Goal: Task Accomplishment & Management: Use online tool/utility

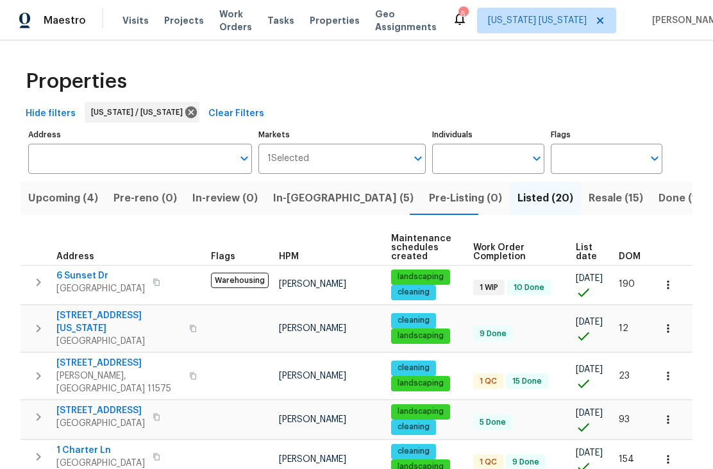
click at [589, 198] on span "Resale (15)" at bounding box center [616, 198] width 55 height 18
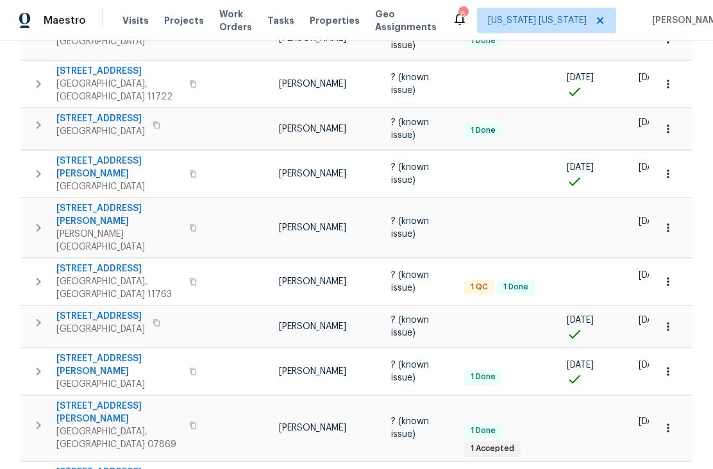
scroll to position [300, 0]
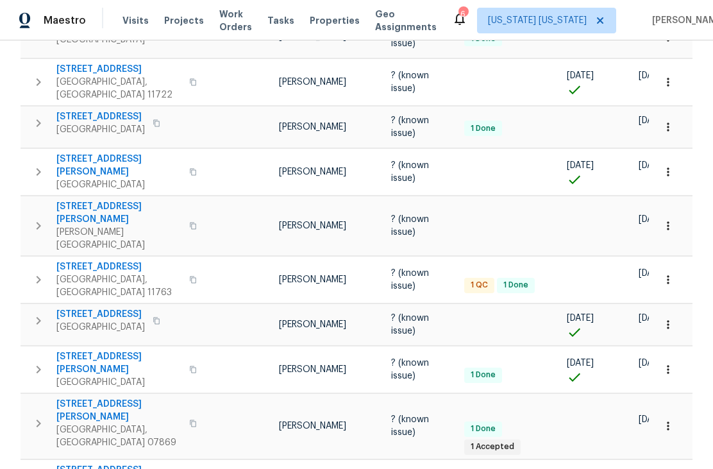
click at [71, 350] on span "63 Brendan Ave" at bounding box center [118, 363] width 125 height 26
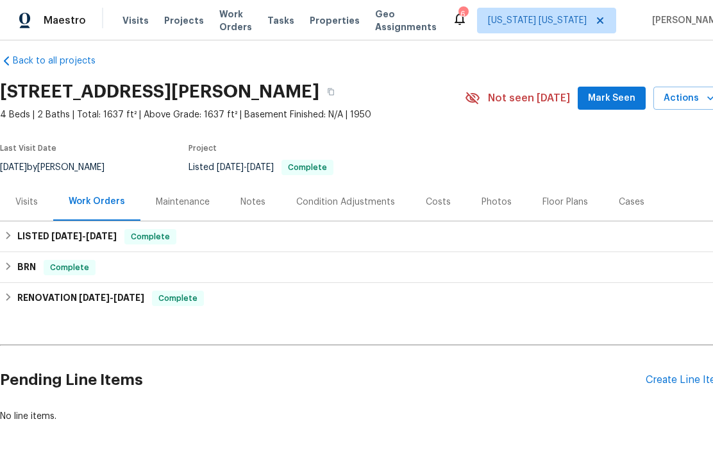
scroll to position [11, 0]
click at [675, 384] on div "Create Line Item" at bounding box center [685, 381] width 79 height 12
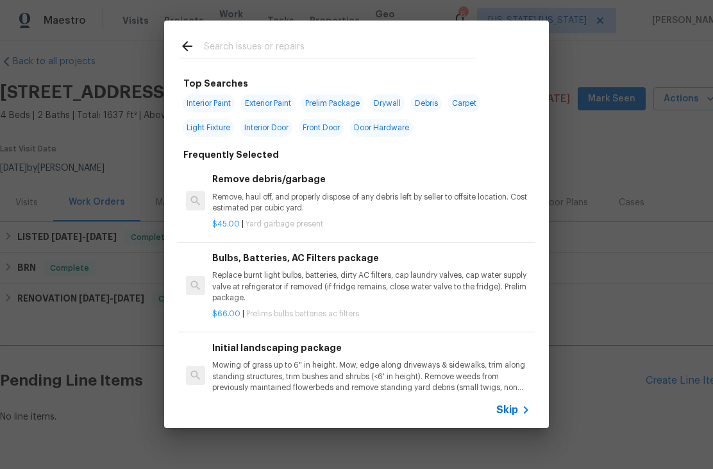
click at [238, 43] on input "text" at bounding box center [340, 47] width 272 height 19
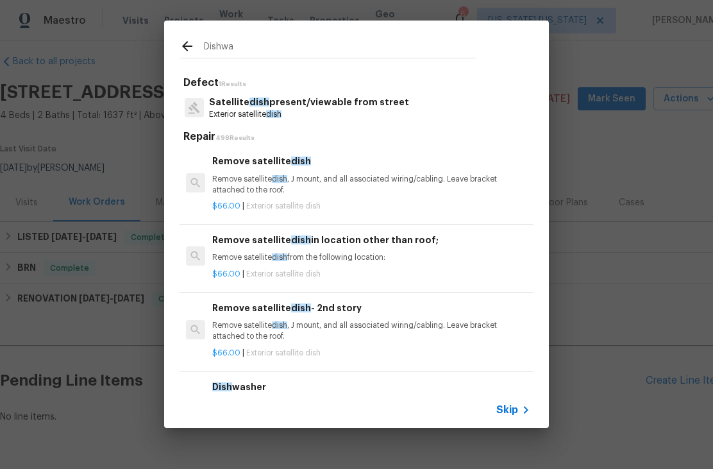
type input "Dishwas"
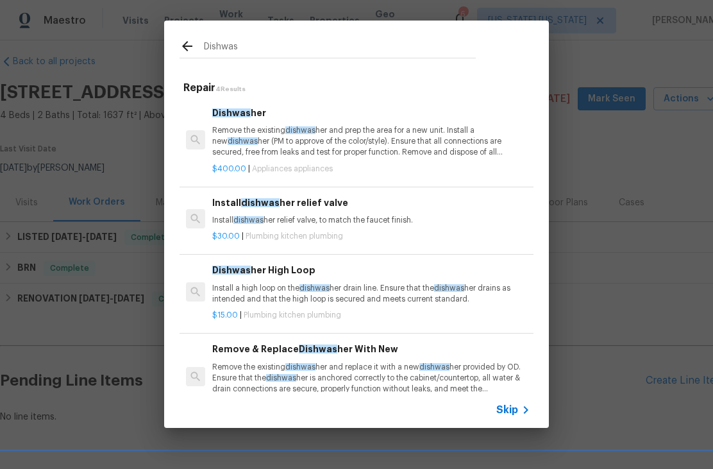
click at [240, 146] on p "Remove the existing dishwas her and prep the area for a new unit. Install a new…" at bounding box center [371, 141] width 318 height 33
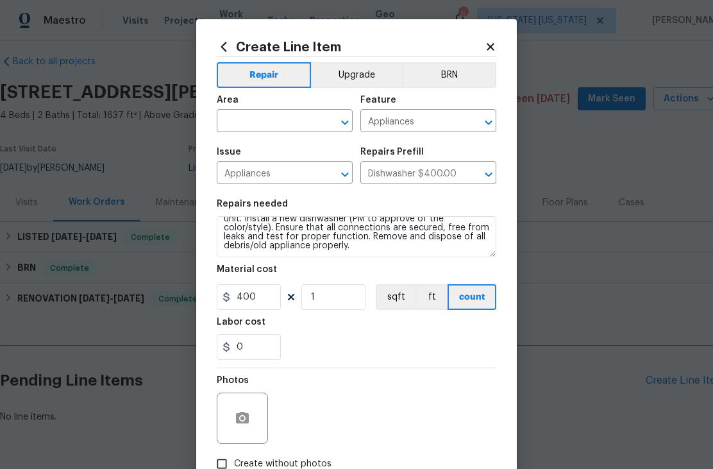
scroll to position [18, 0]
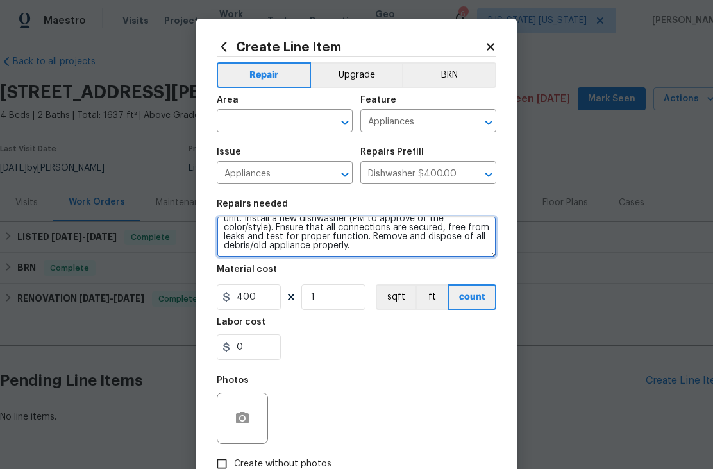
click at [355, 250] on textarea "Remove the existing dishwasher and prep the area for a new unit. Install a new …" at bounding box center [357, 236] width 280 height 41
type textarea "Re-set/secure dishwasher in kitchen. Visit included - replacement of batteries …"
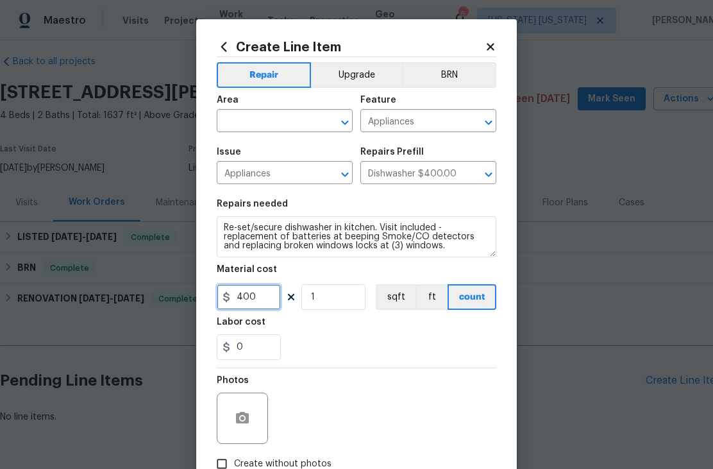
click at [255, 302] on input "400" at bounding box center [249, 297] width 64 height 26
type input "175"
click at [244, 119] on input "text" at bounding box center [267, 122] width 100 height 20
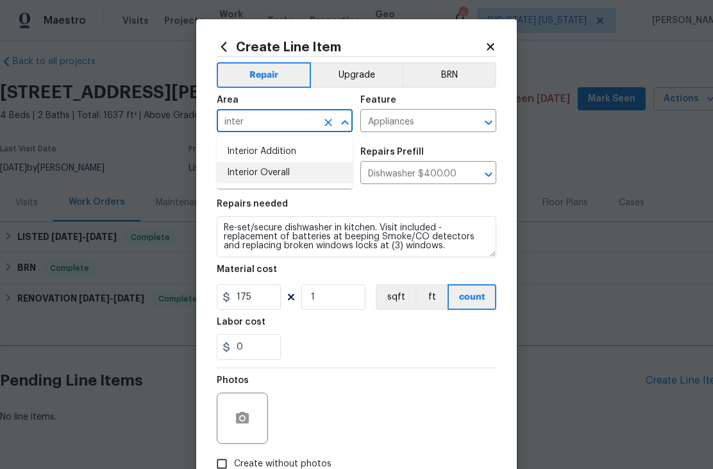
click at [237, 171] on li "Interior Overall" at bounding box center [285, 172] width 136 height 21
type input "Interior Overall"
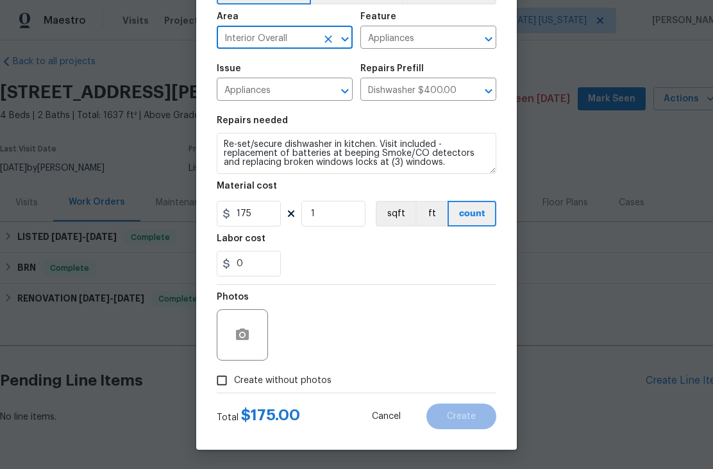
scroll to position [86, 0]
click at [232, 383] on input "Create without photos" at bounding box center [222, 380] width 24 height 24
checkbox input "true"
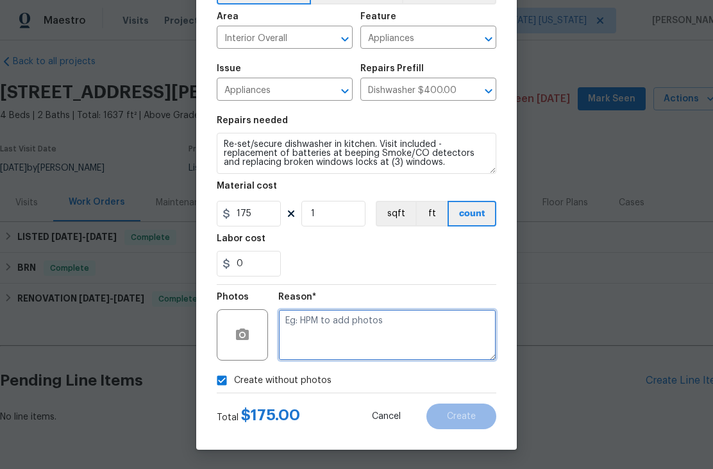
click at [308, 327] on textarea at bounding box center [387, 334] width 218 height 51
type textarea "Adding after"
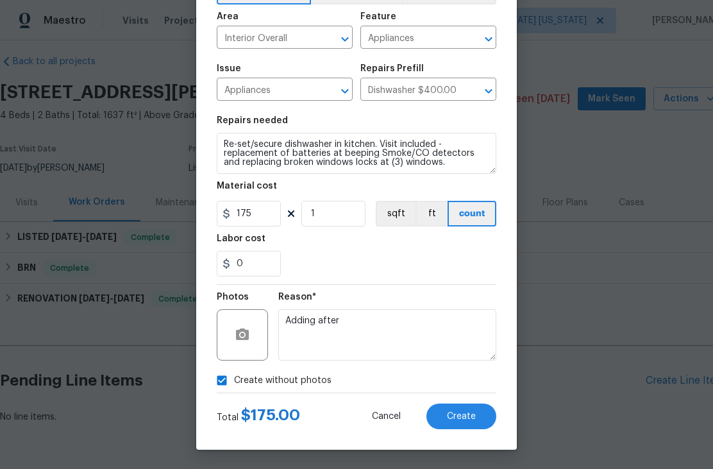
click at [476, 396] on div "Total $ 175.00 Cancel Create" at bounding box center [357, 411] width 280 height 36
click at [475, 418] on span "Create" at bounding box center [461, 417] width 29 height 10
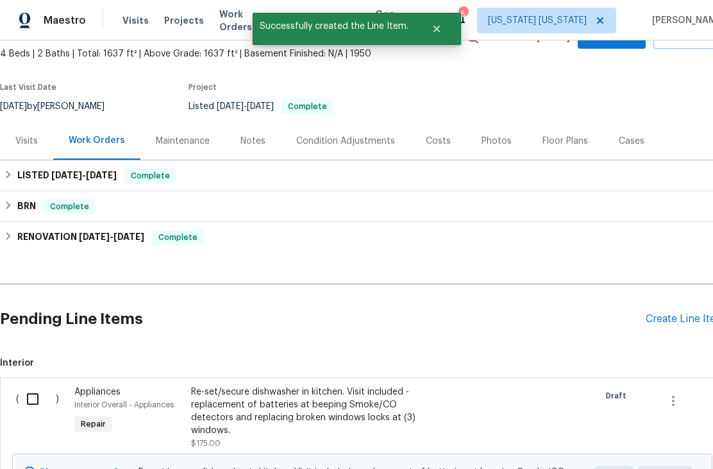
scroll to position [73, 0]
click at [33, 400] on input "checkbox" at bounding box center [37, 398] width 37 height 27
checkbox input "true"
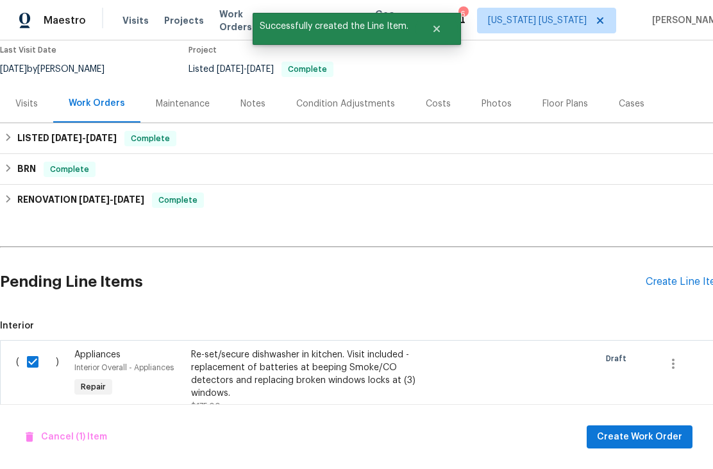
scroll to position [116, -1]
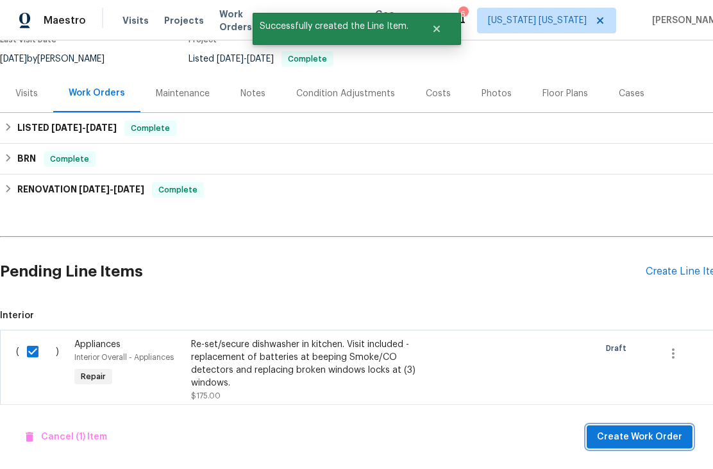
click at [658, 436] on span "Create Work Order" at bounding box center [639, 437] width 85 height 16
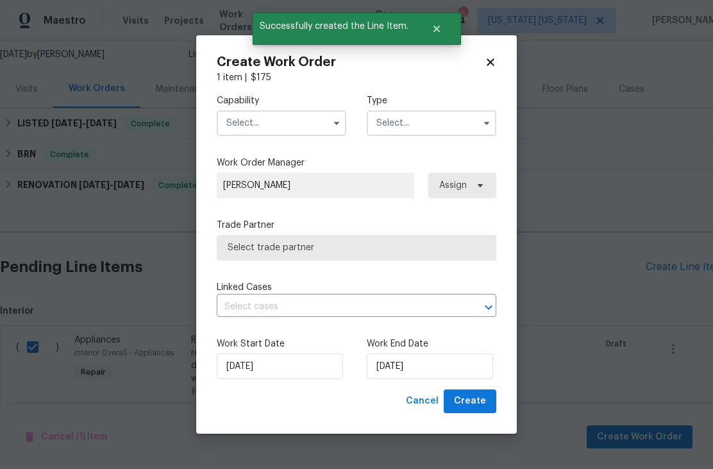
scroll to position [125, 0]
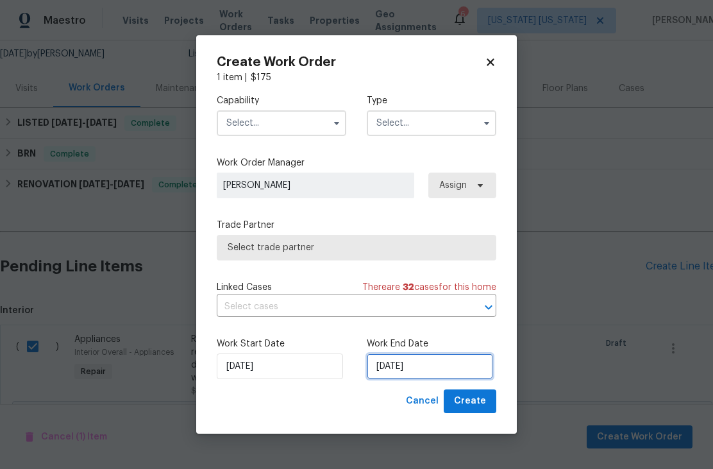
click at [450, 369] on input "8/13/2025" at bounding box center [430, 366] width 126 height 26
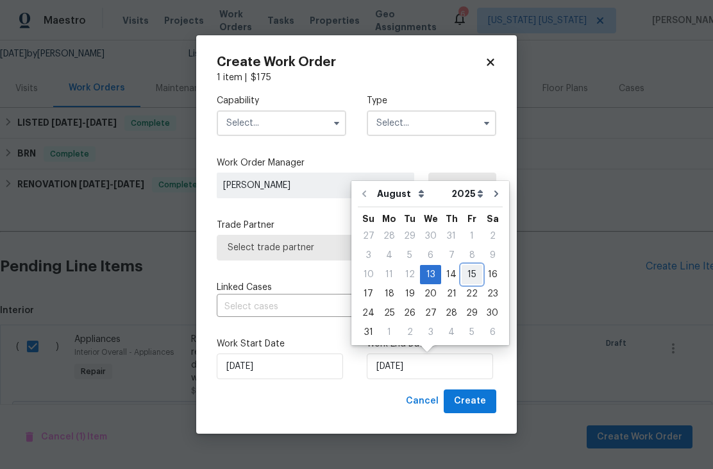
click at [471, 278] on div "15" at bounding box center [472, 274] width 21 height 18
type input "8/15/2025"
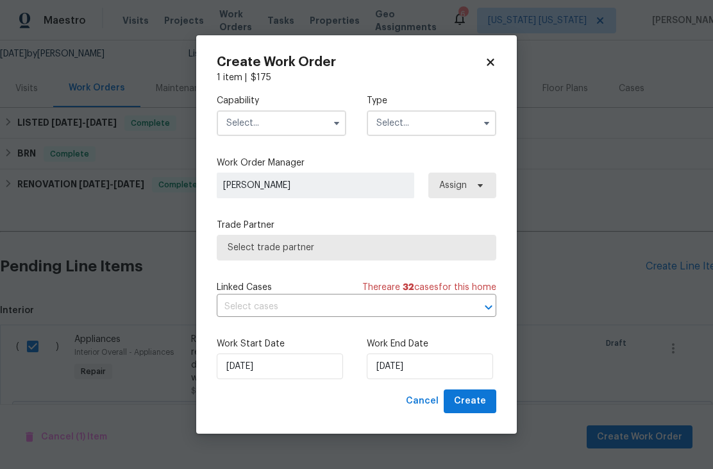
click at [245, 115] on input "text" at bounding box center [282, 123] width 130 height 26
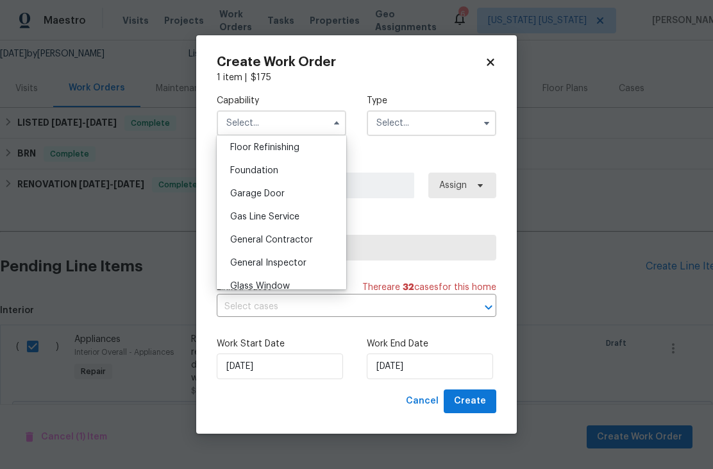
scroll to position [542, 0]
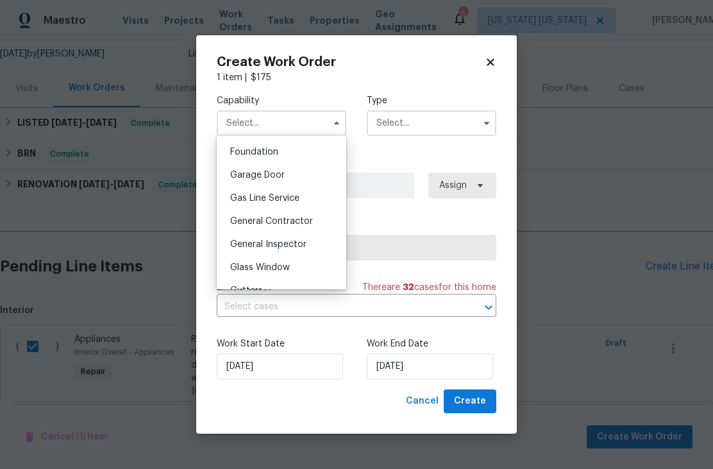
click at [240, 223] on span "General Contractor" at bounding box center [271, 221] width 83 height 9
type input "General Contractor"
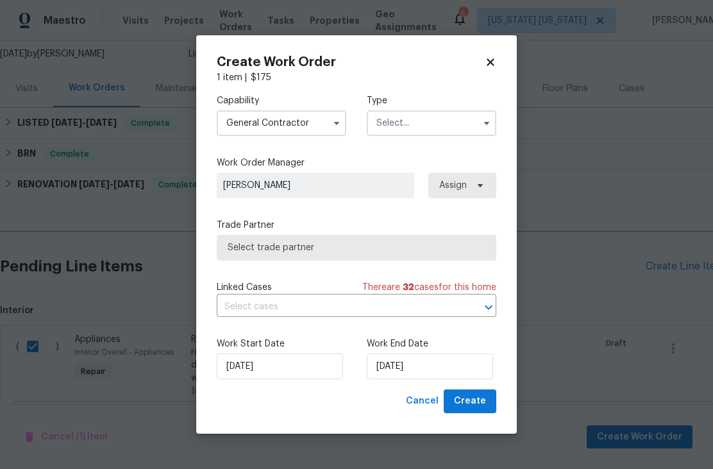
click at [391, 122] on input "text" at bounding box center [432, 123] width 130 height 26
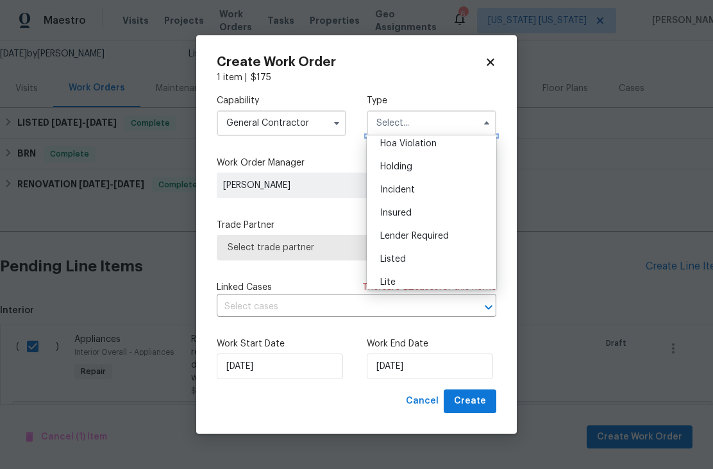
scroll to position [31, 0]
click at [384, 253] on span "Listed" at bounding box center [393, 257] width 26 height 9
type input "Listed"
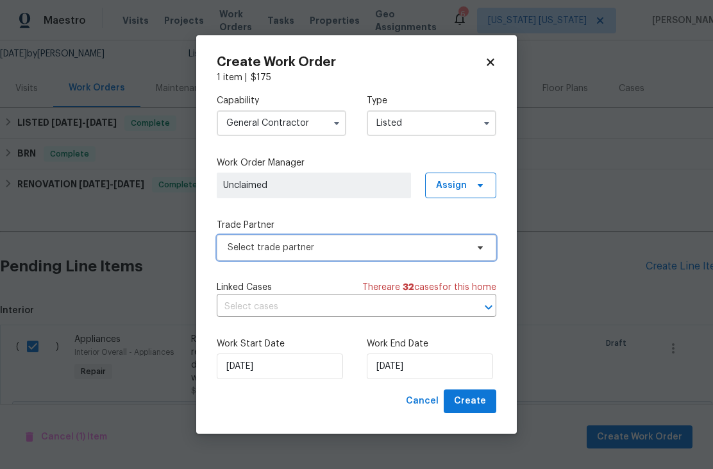
click at [265, 248] on span "Select trade partner" at bounding box center [347, 247] width 239 height 13
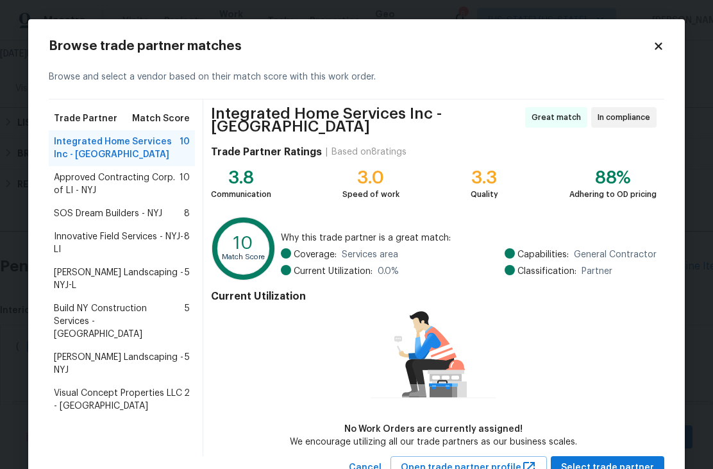
click at [121, 244] on span "Innovative Field Services - NYJ-LI" at bounding box center [119, 243] width 130 height 26
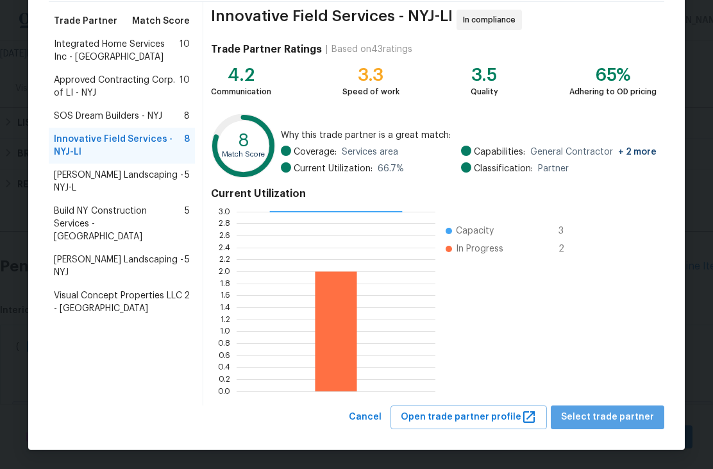
scroll to position [97, 0]
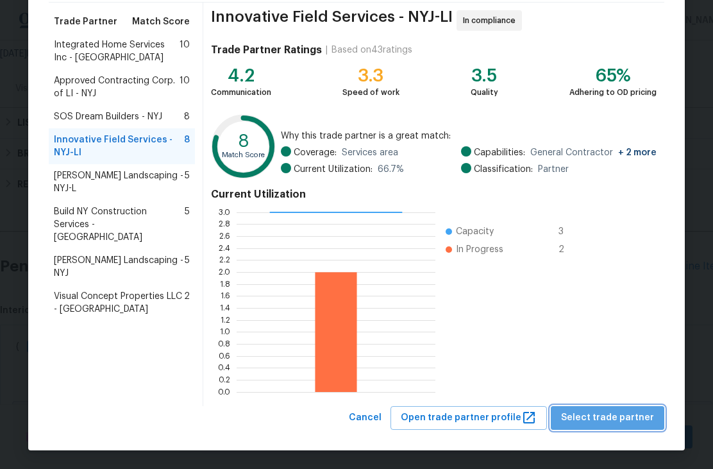
click at [630, 420] on span "Select trade partner" at bounding box center [607, 418] width 93 height 16
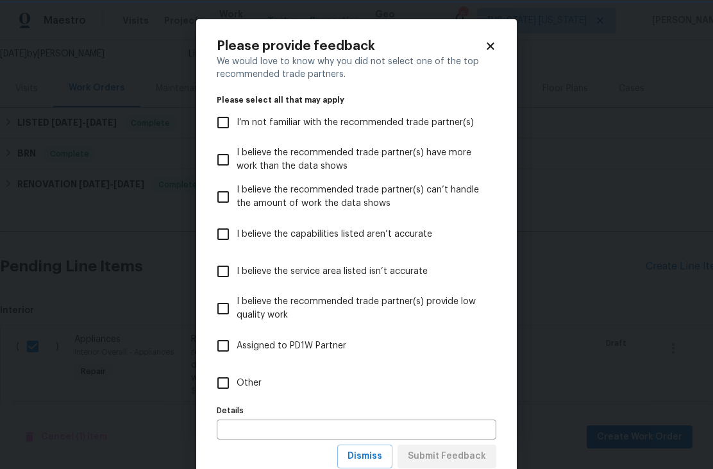
scroll to position [0, 0]
click at [226, 393] on input "Other" at bounding box center [223, 382] width 27 height 27
checkbox input "true"
click at [450, 463] on span "Submit Feedback" at bounding box center [447, 456] width 78 height 16
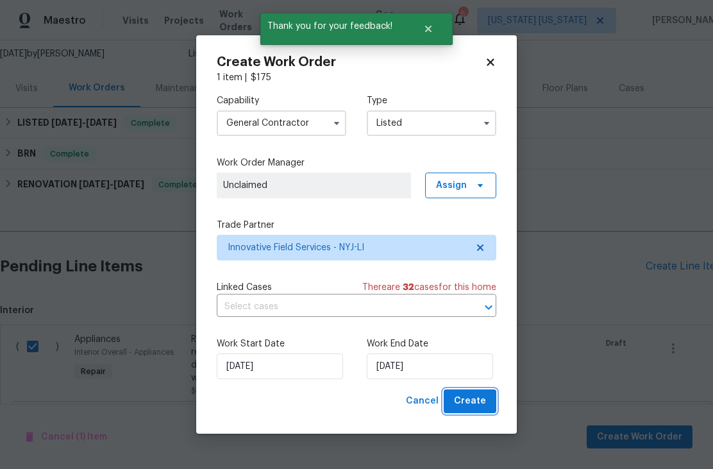
click at [481, 404] on span "Create" at bounding box center [470, 401] width 32 height 16
checkbox input "false"
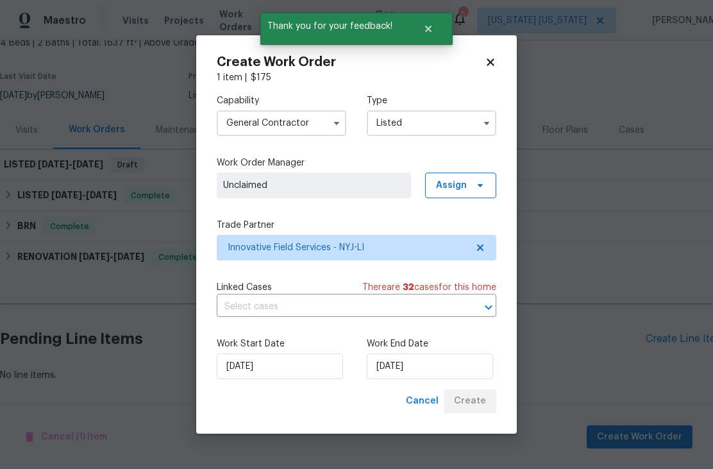
scroll to position [42, 0]
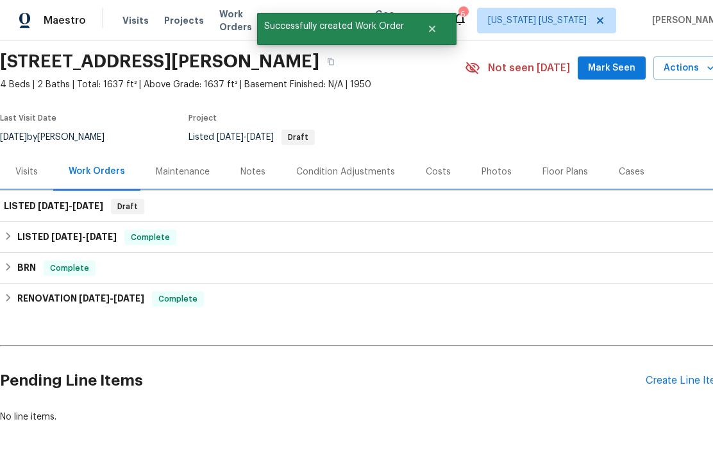
click at [58, 205] on span "8/13/25" at bounding box center [53, 205] width 31 height 9
click at [47, 207] on span "8/13/25" at bounding box center [53, 205] width 31 height 9
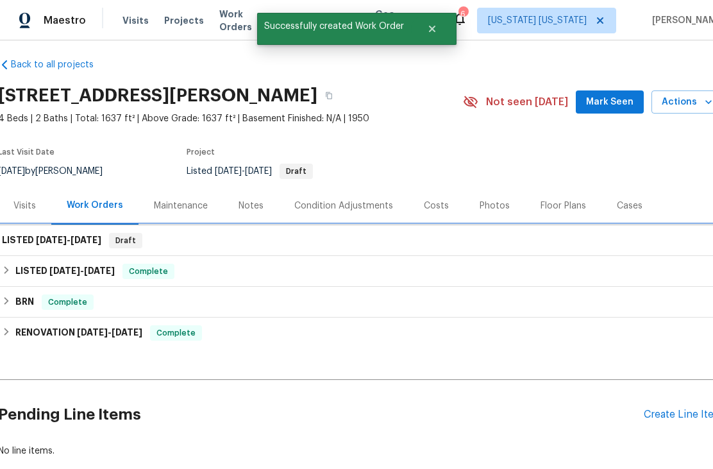
scroll to position [8, 1]
click at [44, 241] on span "8/13/25" at bounding box center [52, 239] width 31 height 9
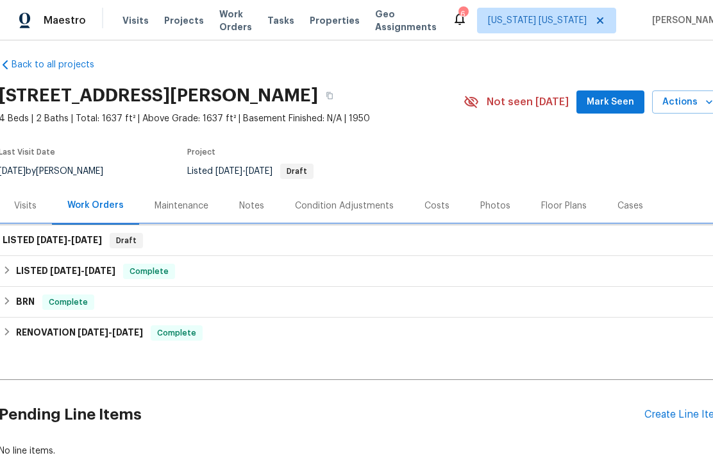
click at [45, 240] on span "8/13/25" at bounding box center [52, 239] width 31 height 9
click at [54, 243] on span "8/13/25" at bounding box center [52, 239] width 31 height 9
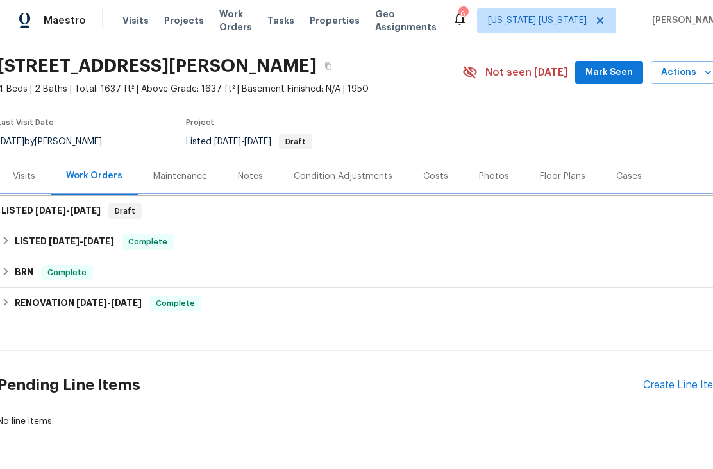
scroll to position [37, 3]
click at [40, 209] on span "8/13/25" at bounding box center [50, 210] width 31 height 9
click at [47, 212] on span "8/13/25" at bounding box center [50, 210] width 31 height 9
click at [56, 215] on h6 "LISTED 8/13/25 - 8/15/25" at bounding box center [50, 210] width 99 height 15
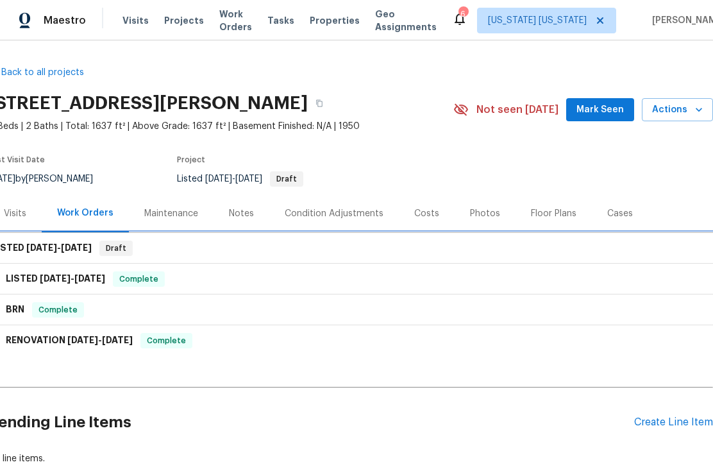
scroll to position [0, 12]
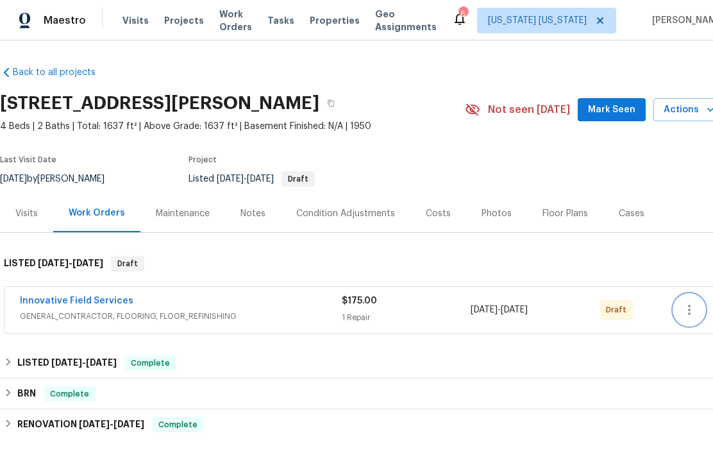
click at [690, 312] on icon "button" at bounding box center [689, 309] width 15 height 15
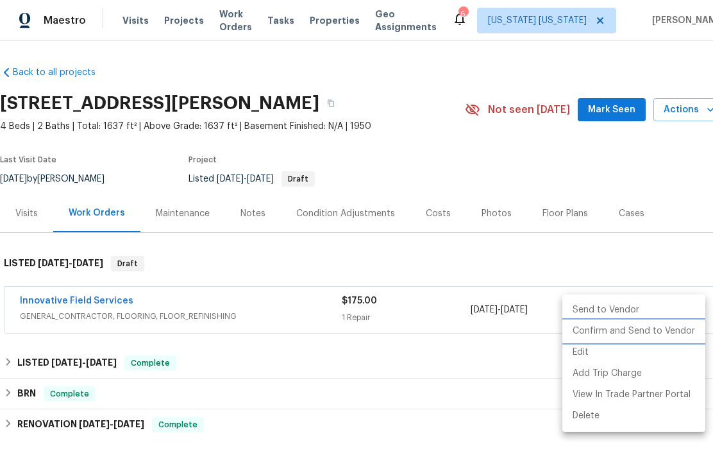
click at [673, 329] on li "Confirm and Send to Vendor" at bounding box center [633, 331] width 143 height 21
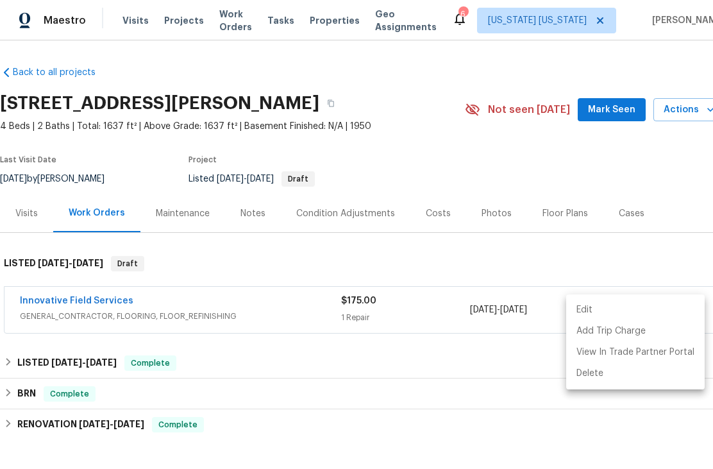
click at [77, 333] on div at bounding box center [356, 234] width 713 height 469
